Goal: Task Accomplishment & Management: Manage account settings

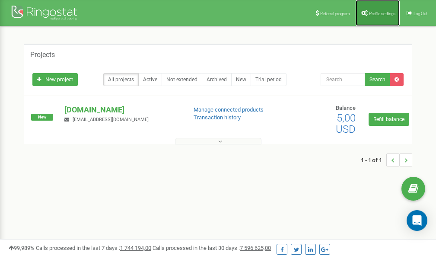
click at [372, 15] on span "Profile settings" at bounding box center [382, 13] width 26 height 5
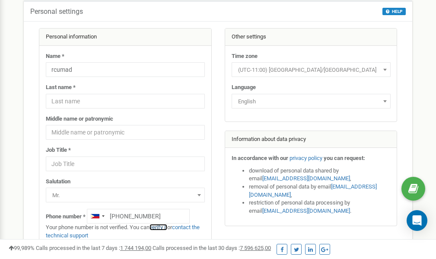
click at [164, 227] on link "verify it" at bounding box center [158, 227] width 18 height 6
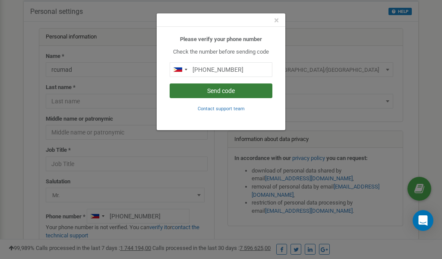
click at [225, 92] on button "Send code" at bounding box center [221, 90] width 103 height 15
